Goal: Information Seeking & Learning: Learn about a topic

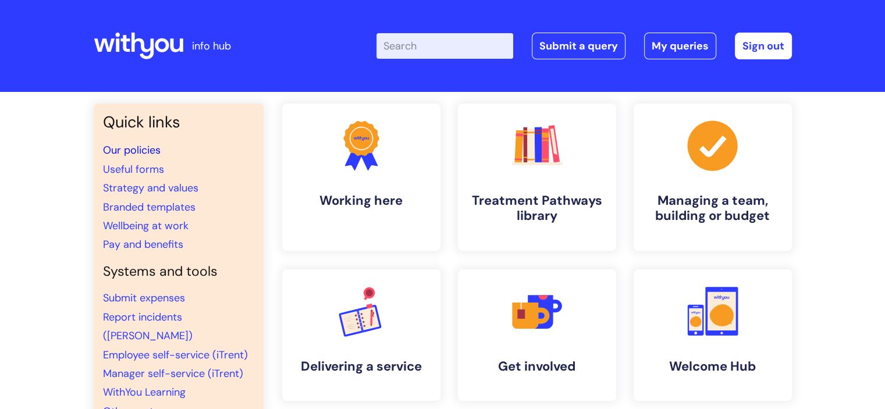
click at [136, 149] on link "Our policies" at bounding box center [132, 150] width 58 height 14
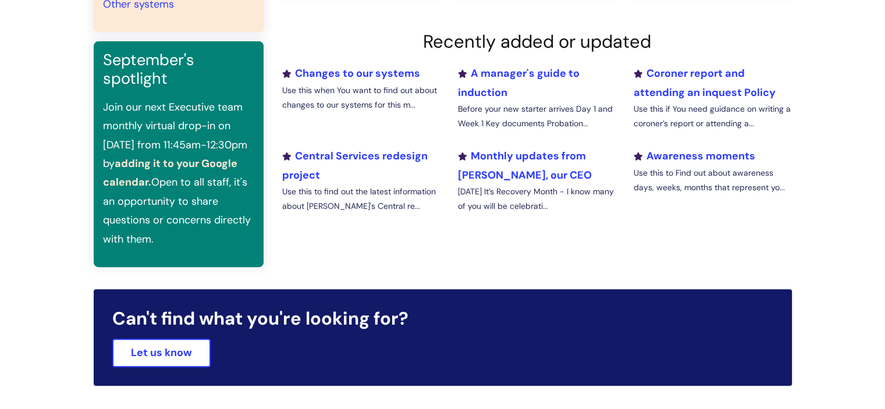
scroll to position [58, 0]
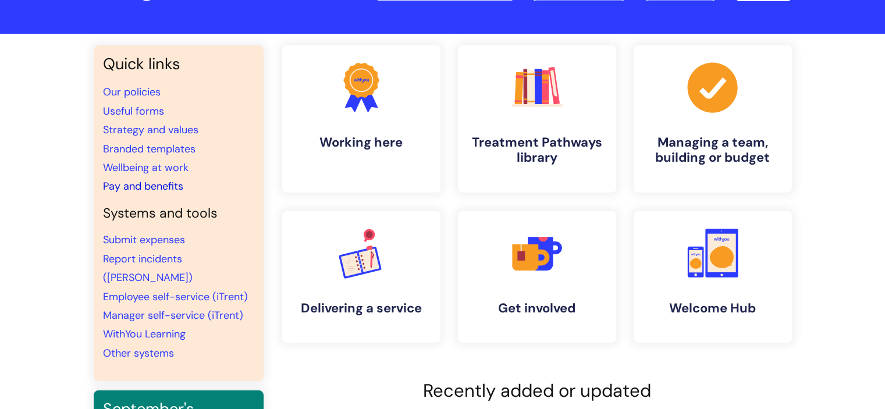
click at [127, 189] on link "Pay and benefits" at bounding box center [143, 186] width 80 height 14
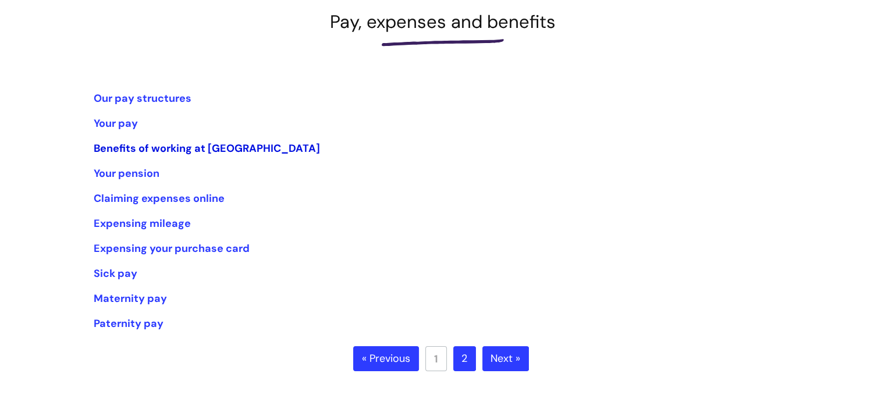
scroll to position [175, 0]
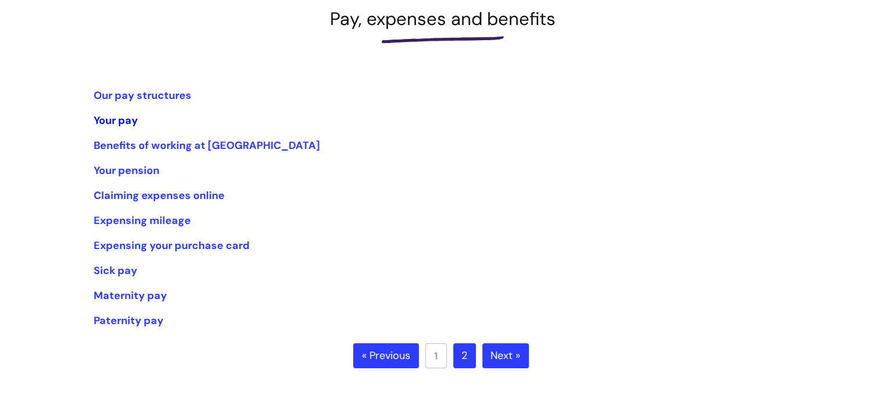
click at [111, 119] on link "Your pay" at bounding box center [116, 120] width 44 height 14
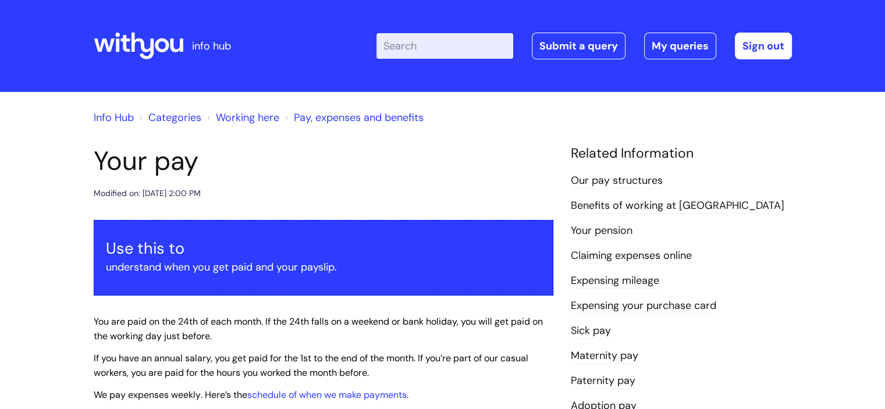
click at [321, 120] on link "Pay, expenses and benefits" at bounding box center [359, 118] width 130 height 14
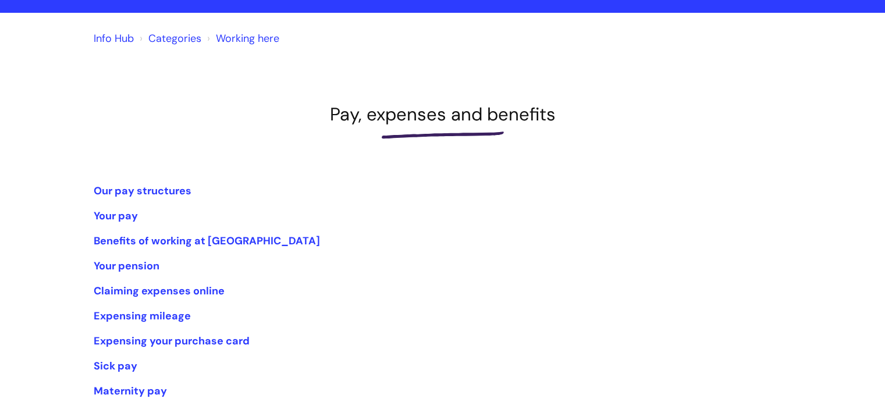
scroll to position [116, 0]
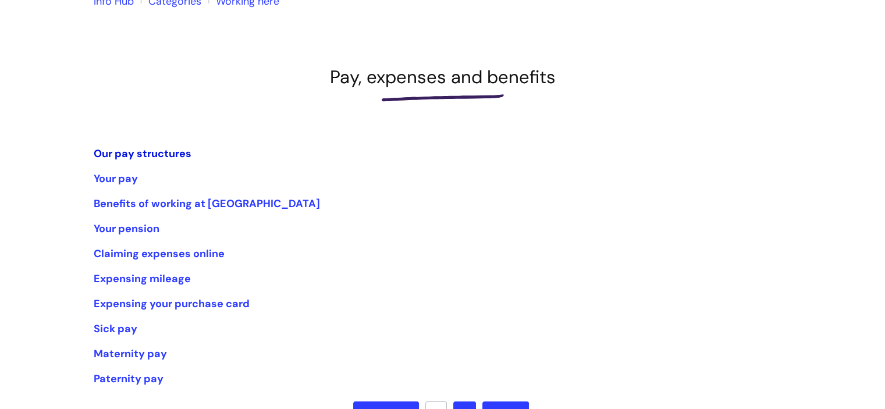
click at [138, 149] on link "Our pay structures" at bounding box center [143, 154] width 98 height 14
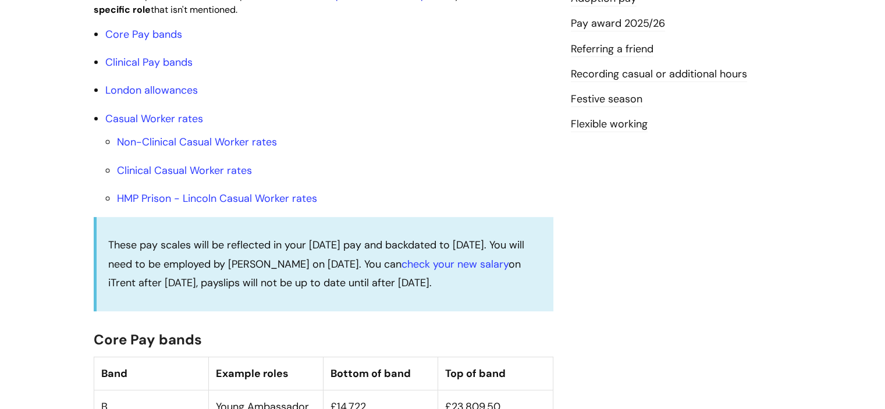
scroll to position [465, 0]
